Goal: Use online tool/utility: Utilize a website feature to perform a specific function

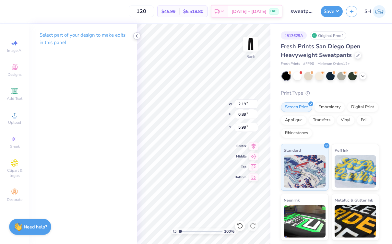
scroll to position [0, 0]
type textarea "Bloomington, [GEOGRAPHIC_DATA]"
click at [136, 35] on icon at bounding box center [136, 35] width 5 height 5
type input "6.72"
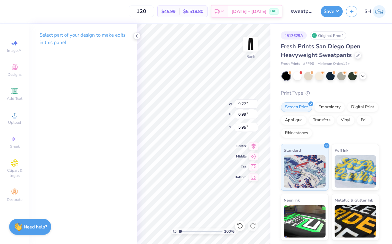
type input "0.68"
type input "6.71"
type input "8.81"
type textarea "Bloomington, [GEOGRAPHIC_DATA]"
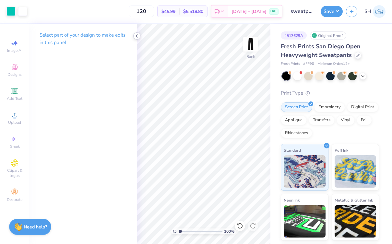
click at [134, 36] on div at bounding box center [136, 35] width 7 height 7
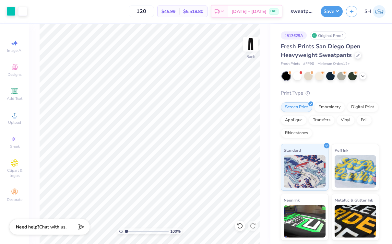
type input "1.22"
type textarea "x"
type input "1.6"
type textarea "x"
type input "1.6"
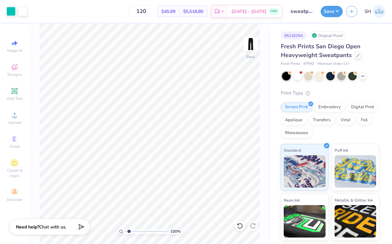
type textarea "x"
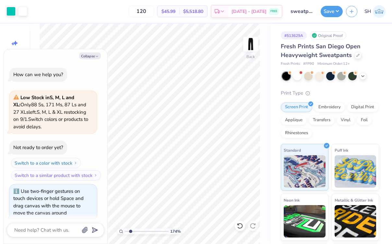
scroll to position [4, 0]
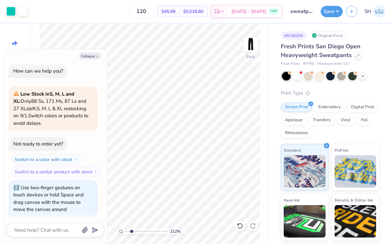
type input "2.12"
drag, startPoint x: 128, startPoint y: 230, endPoint x: 131, endPoint y: 231, distance: 3.6
click at [131, 231] on input "range" at bounding box center [147, 232] width 44 height 6
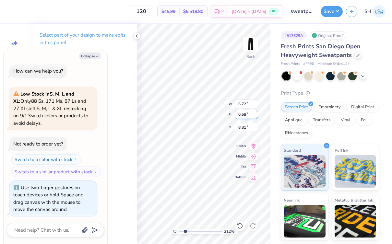
type textarea "x"
type input "6.01"
type textarea "x"
type input "6.19"
type input "3.18"
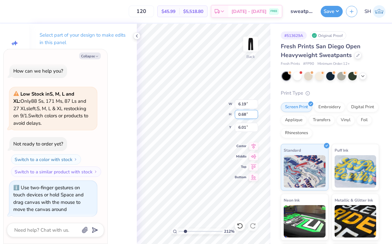
type input "2.23"
click at [207, 110] on div "212 % Back W 6.19 H 3.18 Y 2.23 Center Middle Top Bottom" at bounding box center [204, 134] width 134 height 221
type textarea "x"
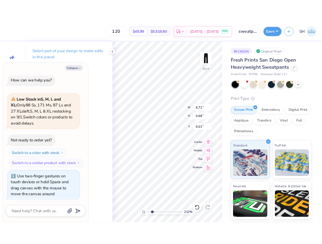
scroll to position [0, 0]
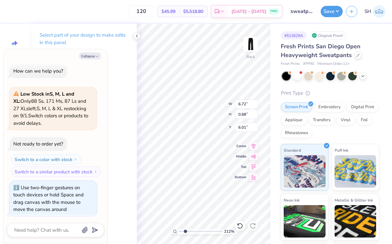
type textarea "B"
type textarea "x"
type textarea "4"
type textarea "x"
type textarea "40"
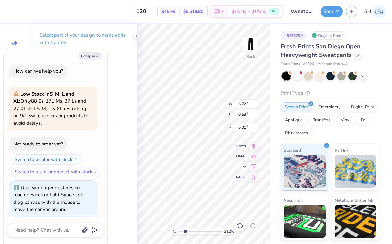
type textarea "x"
type textarea "405"
click at [236, 105] on div "212 % Back W 1.51 1.51 " H 0.61 0.61 " Y 6.05 6.05 " Center Middle Top Bottom" at bounding box center [204, 134] width 134 height 221
type textarea "x"
type input "6.00"
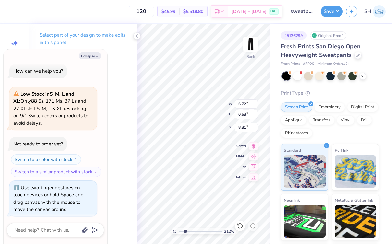
type textarea "x"
type input "6.62"
type textarea "x"
type input "5.98"
type input "0.60"
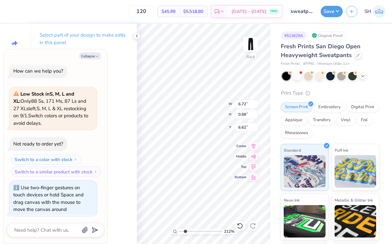
type input "6.69"
type textarea "x"
type input "6.86"
click at [240, 103] on div "212 % Back W 1.51 1.51 " H 0.61 0.61 " Y 6.00 6.00 " Center Middle Top Bottom" at bounding box center [204, 134] width 134 height 221
type textarea "x"
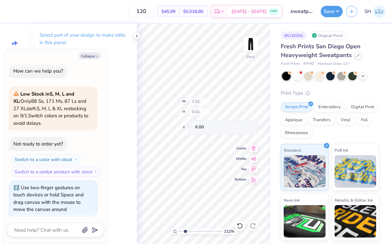
type input "5.83"
type textarea "x"
type input "6.78"
click at [137, 36] on polyline at bounding box center [136, 36] width 1 height 3
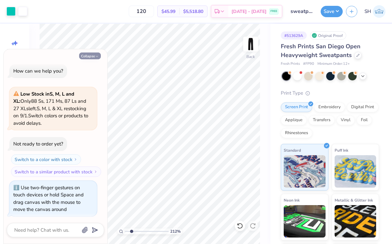
click at [91, 56] on button "Collapse" at bounding box center [90, 56] width 22 height 7
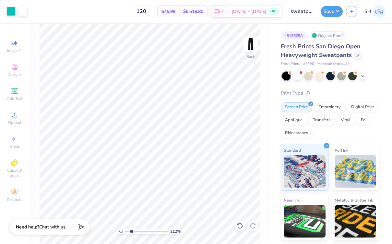
type textarea "x"
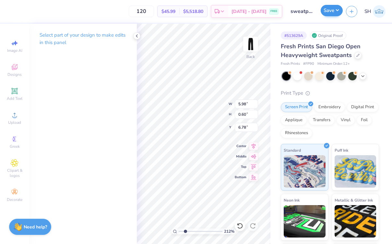
click at [264, 9] on button "Save" at bounding box center [332, 10] width 22 height 11
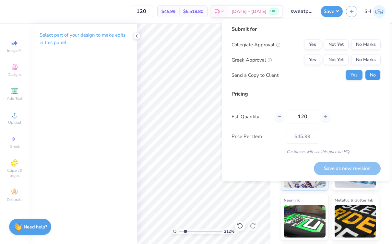
click at [264, 75] on button "No" at bounding box center [374, 75] width 16 height 10
click at [264, 168] on div "Save as new revision" at bounding box center [347, 168] width 67 height 13
click at [264, 45] on button "Not Yet" at bounding box center [336, 45] width 25 height 10
click at [264, 43] on button "No Marks" at bounding box center [367, 45] width 30 height 10
click at [264, 57] on button "No Marks" at bounding box center [367, 60] width 30 height 10
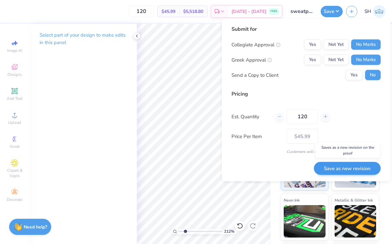
click at [264, 169] on button "Save as new revision" at bounding box center [347, 168] width 67 height 13
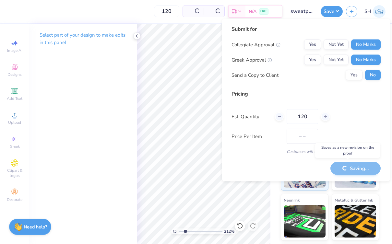
type input "$45.99"
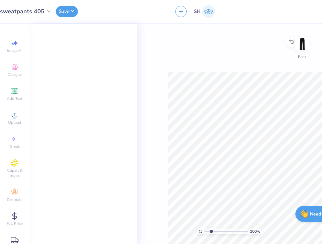
type input "1"
